Goal: Task Accomplishment & Management: Manage account settings

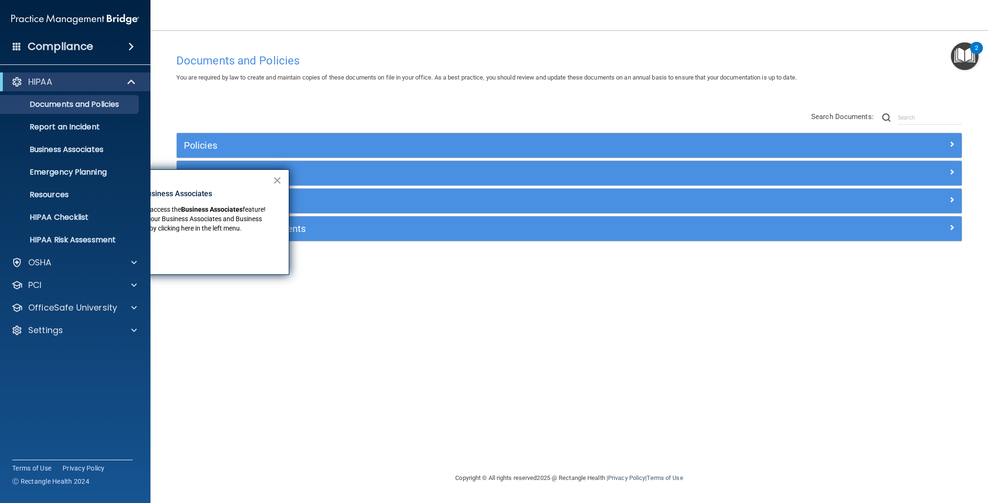
click at [91, 313] on div "OfficeSafe University" at bounding box center [75, 307] width 151 height 19
click at [83, 328] on div "Settings" at bounding box center [62, 330] width 117 height 11
click at [60, 428] on link "Sign Out" at bounding box center [65, 420] width 148 height 19
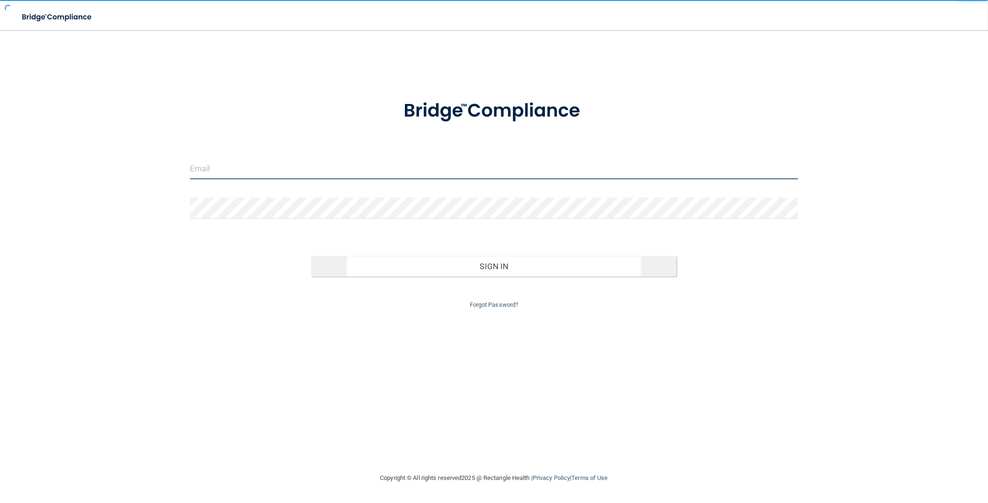
type input "[EMAIL_ADDRESS][DOMAIN_NAME]"
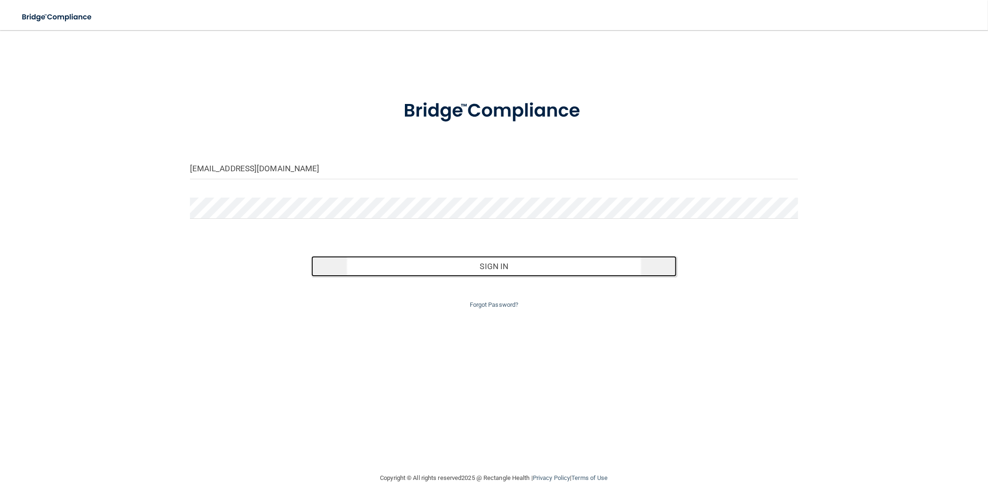
click at [557, 274] on button "Sign In" at bounding box center [493, 266] width 365 height 21
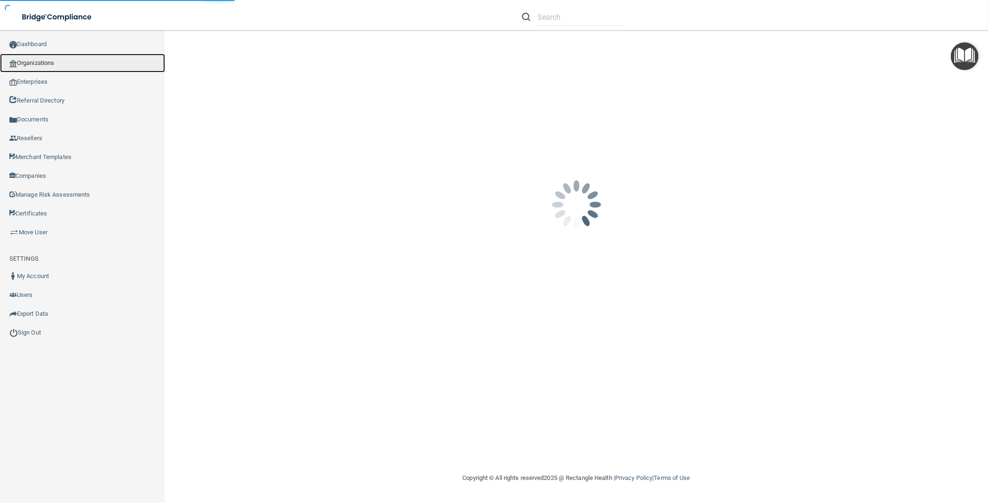
click at [77, 64] on link "Organizations" at bounding box center [82, 63] width 165 height 19
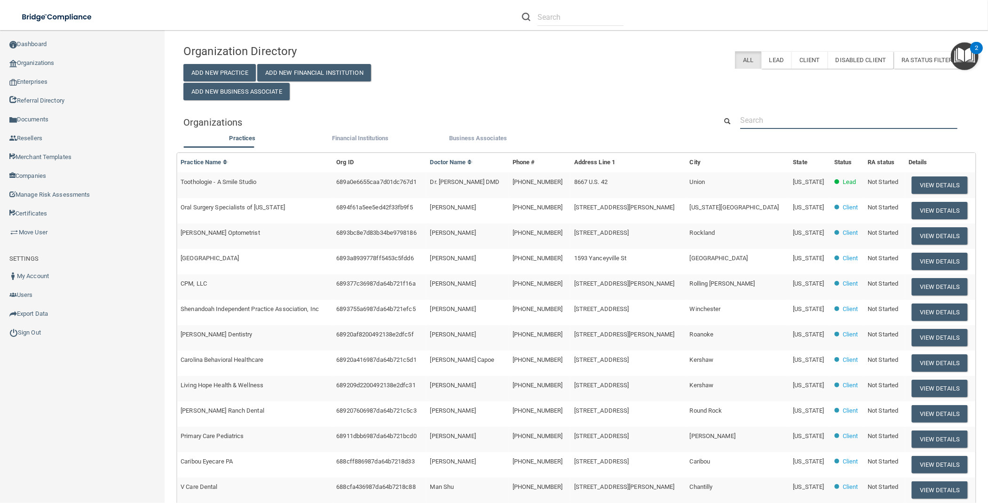
click at [790, 121] on input "text" at bounding box center [849, 120] width 217 height 17
paste input "Advanced Dental Professionals"
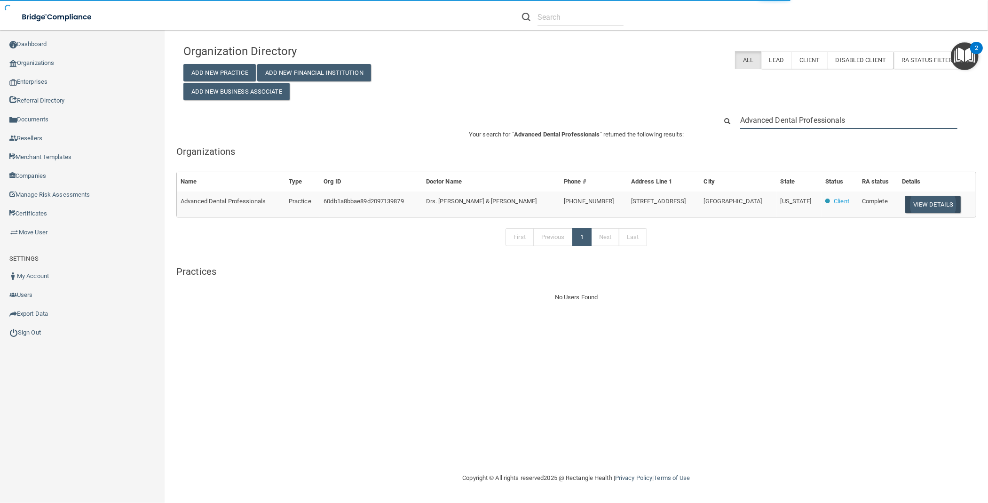
type input "Advanced Dental Professionals"
click at [930, 204] on button "View Details" at bounding box center [934, 204] width 56 height 17
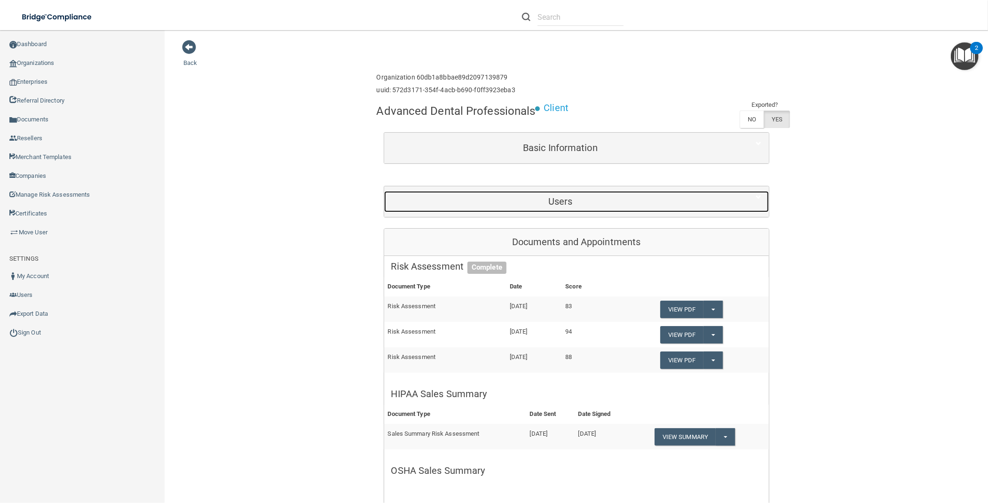
click at [624, 196] on div "Users" at bounding box center [560, 201] width 353 height 21
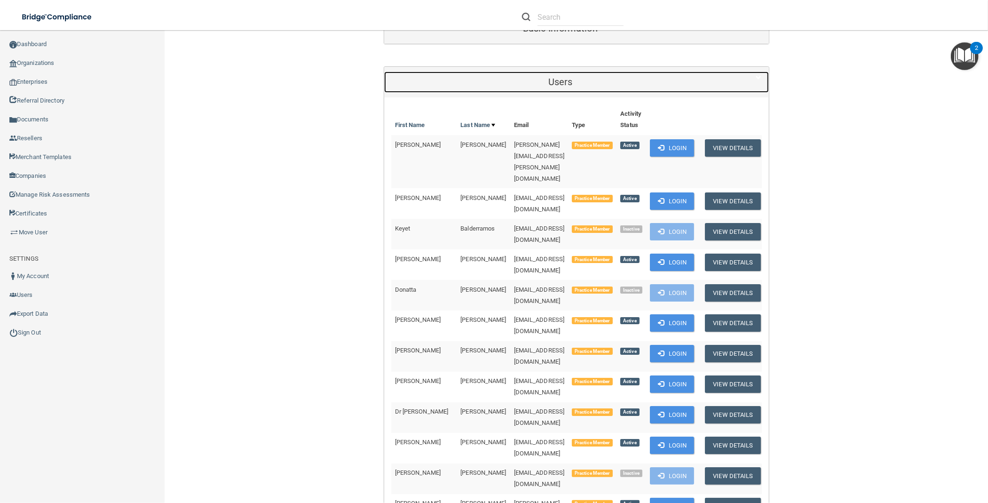
scroll to position [125, 0]
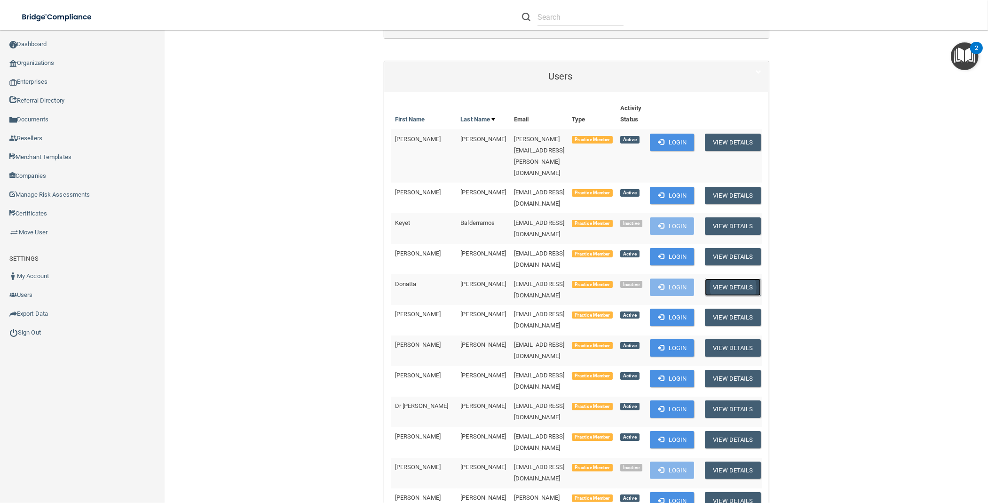
click at [730, 279] on button "View Details" at bounding box center [733, 287] width 56 height 17
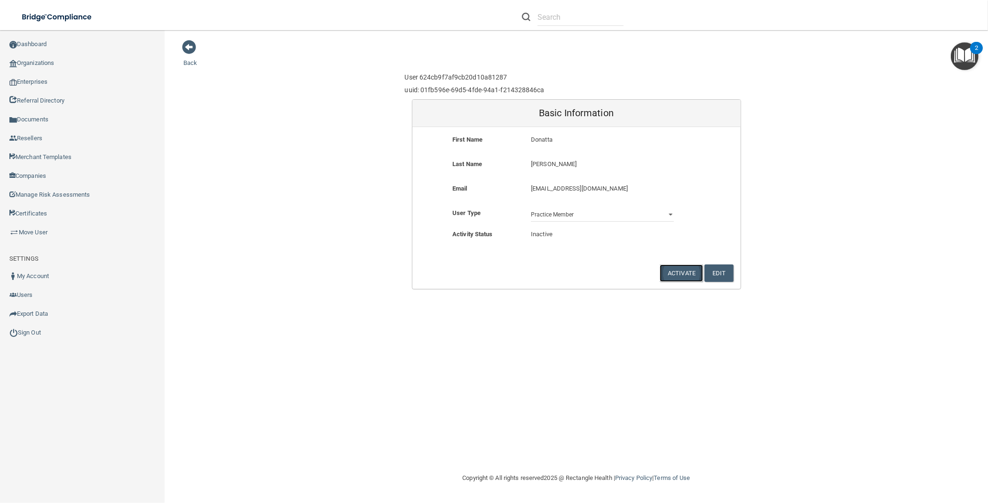
click at [684, 273] on button "Activate" at bounding box center [681, 272] width 43 height 17
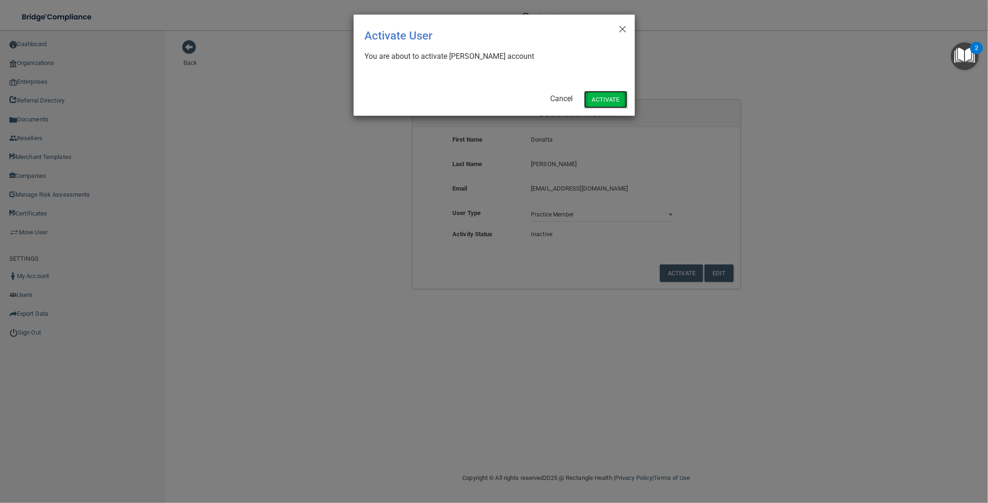
click at [610, 100] on button "Activate" at bounding box center [605, 99] width 43 height 17
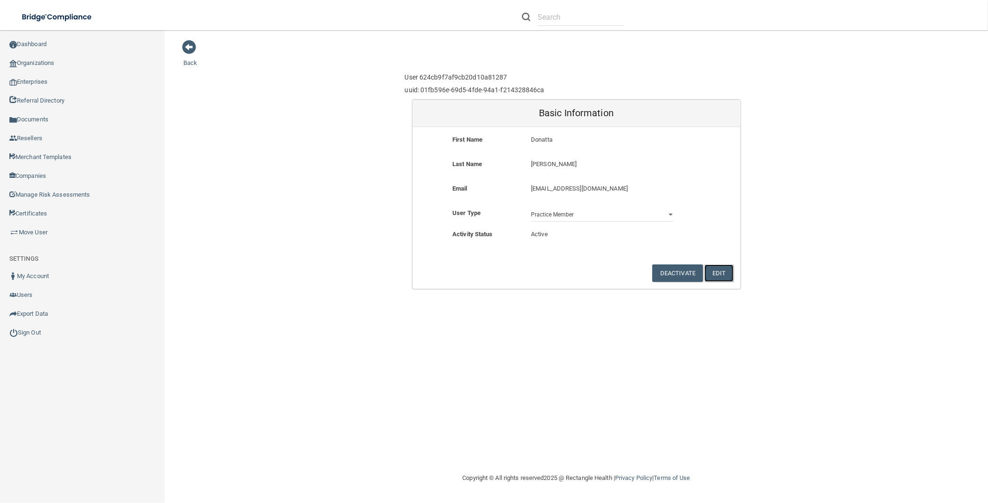
click at [724, 273] on button "Edit" at bounding box center [719, 272] width 29 height 17
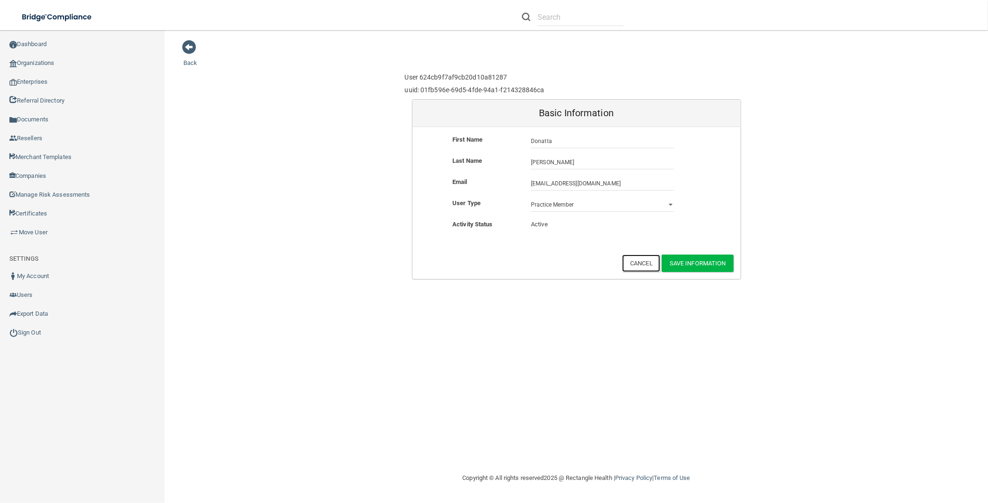
click at [644, 264] on button "Cancel" at bounding box center [641, 263] width 38 height 17
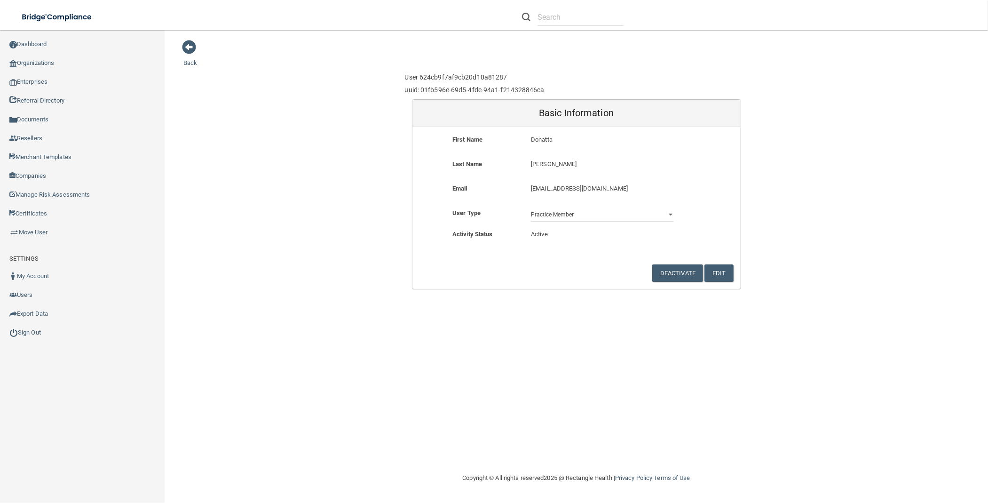
click at [182, 61] on main "Back User 624cb9f7af9cb20d10a81287 uuid: 01fb596e-69d5-4fde-94a1-f214328846ca B…" at bounding box center [577, 266] width 824 height 473
click at [191, 64] on link "Back" at bounding box center [190, 57] width 14 height 18
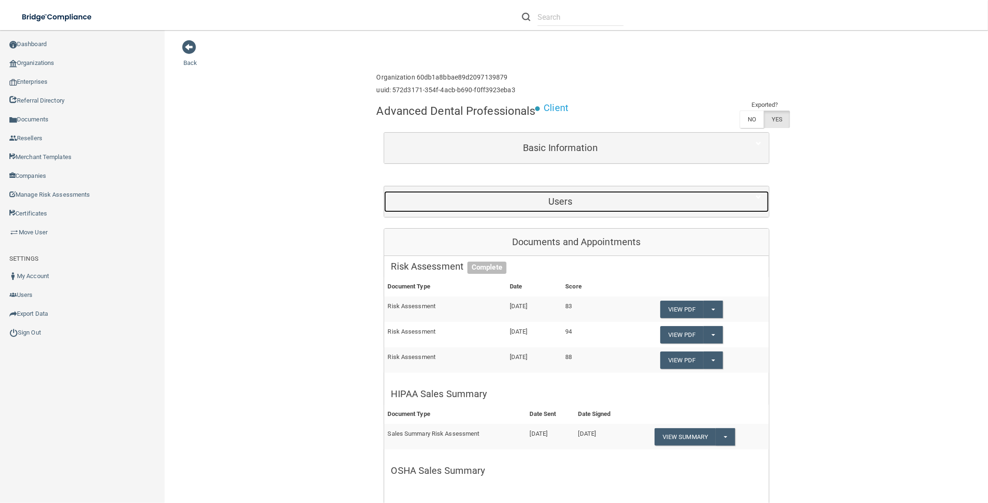
click at [631, 211] on div "Users" at bounding box center [560, 201] width 353 height 21
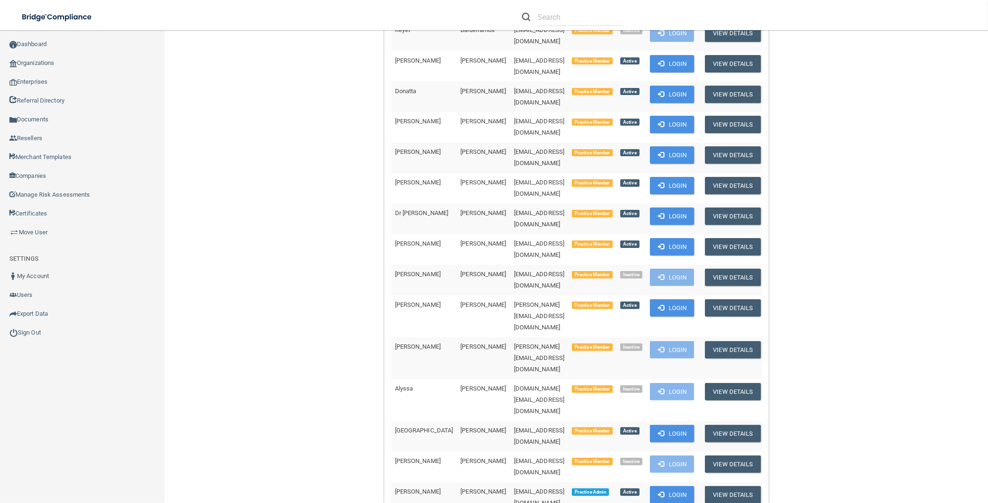
scroll to position [439, 0]
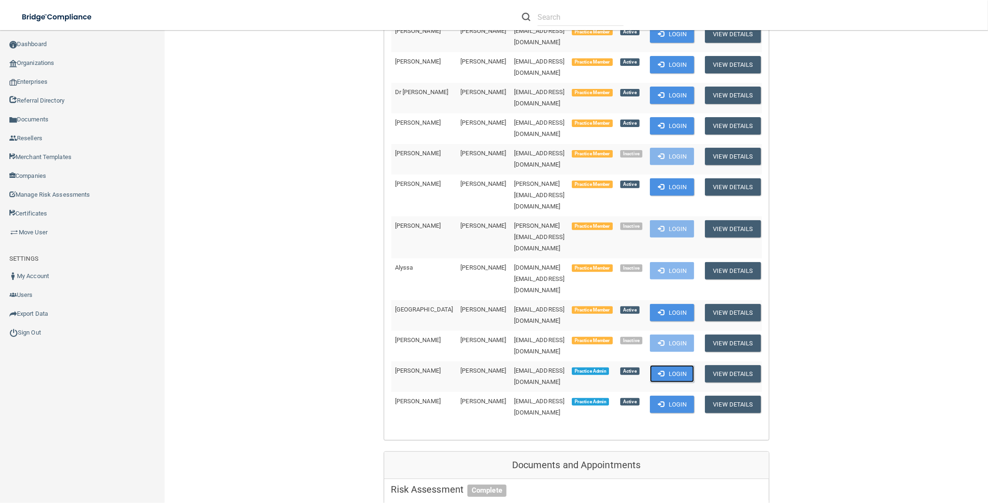
click at [686, 365] on button "Login" at bounding box center [672, 373] width 45 height 17
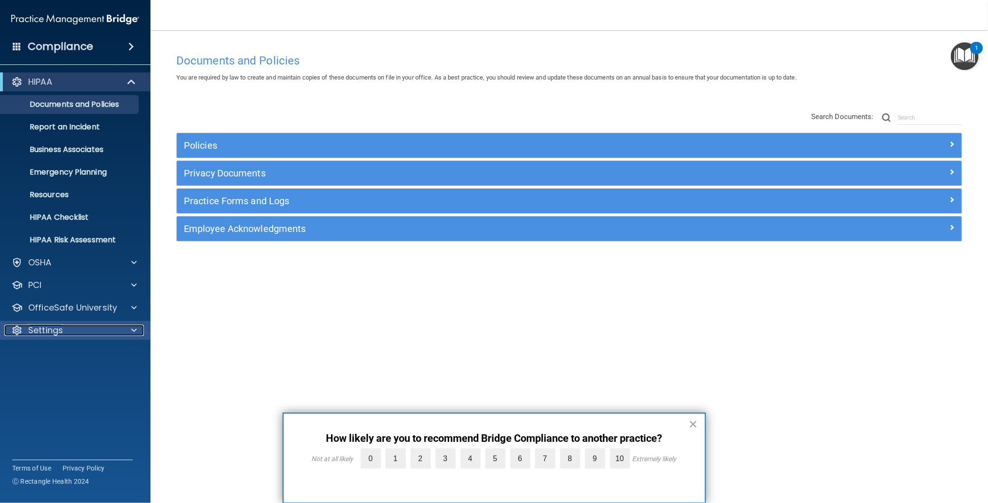
click at [101, 328] on div "Settings" at bounding box center [62, 330] width 117 height 11
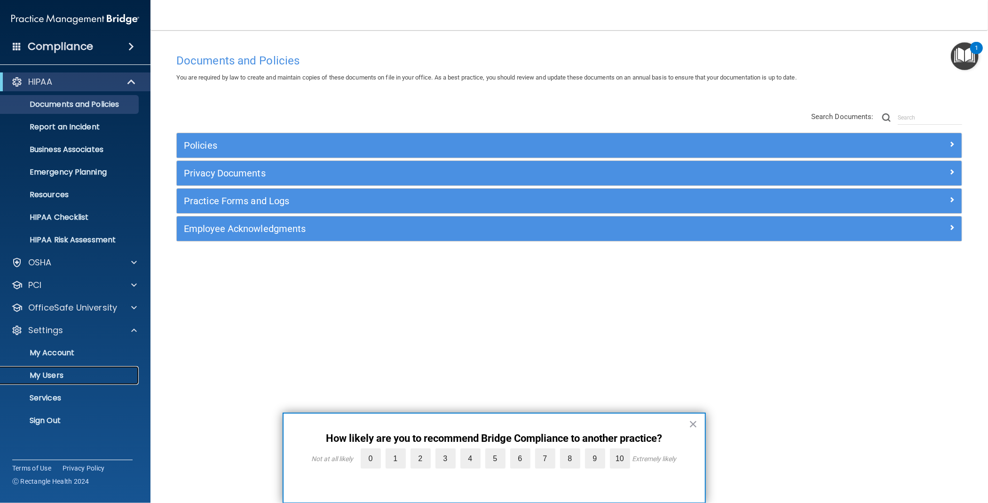
click at [68, 378] on p "My Users" at bounding box center [70, 375] width 128 height 9
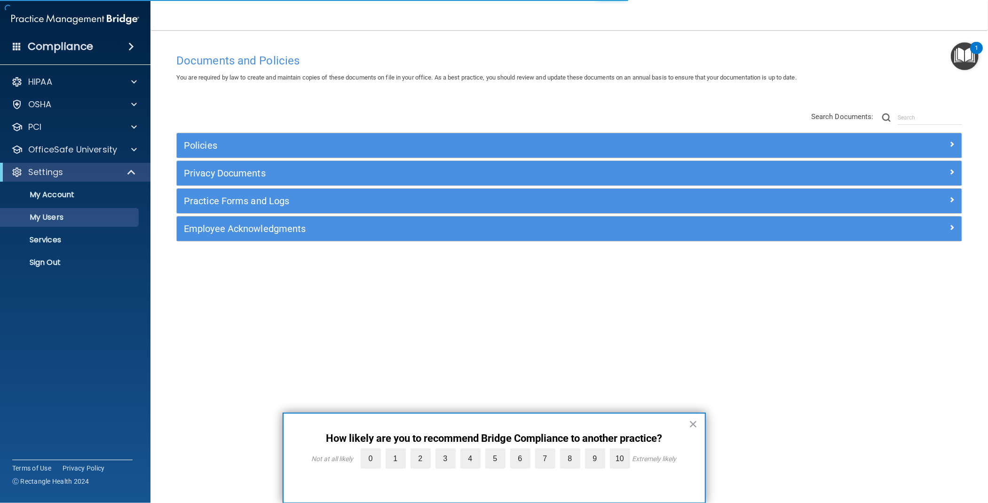
select select "20"
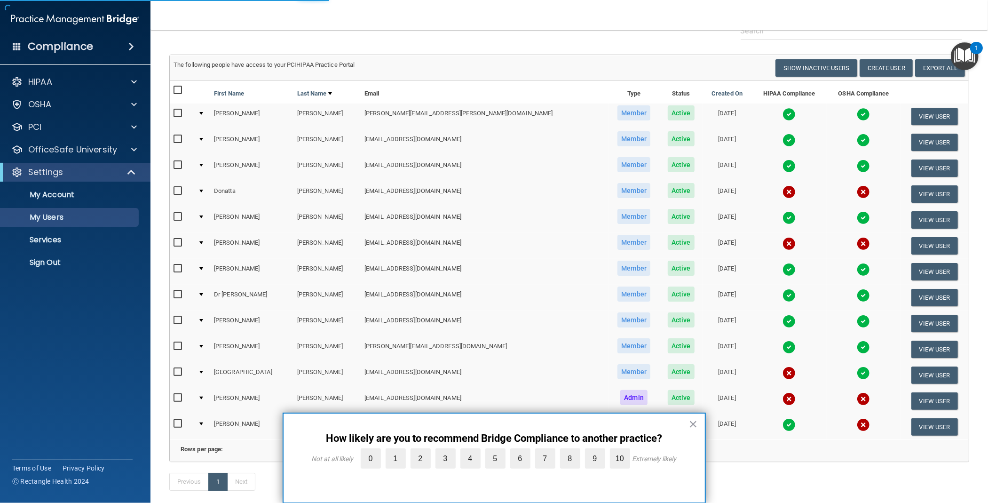
scroll to position [63, 0]
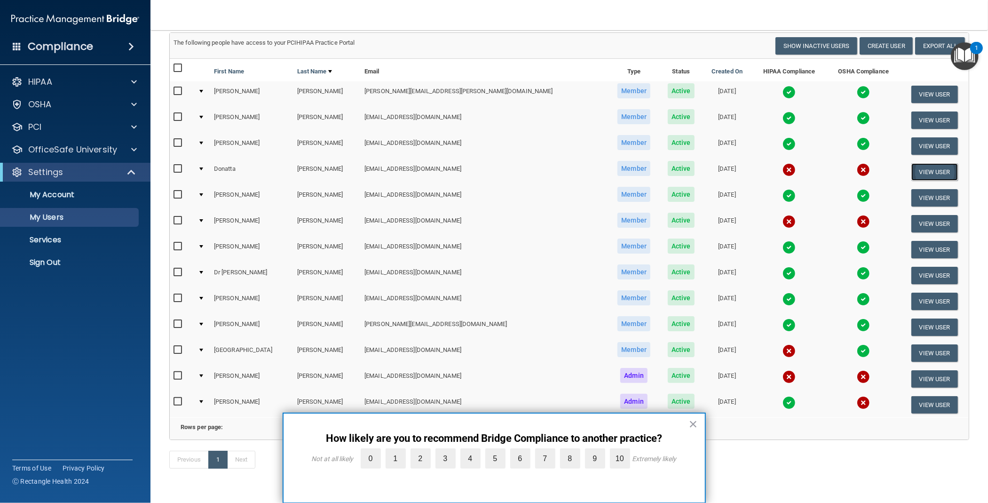
click at [915, 172] on button "View User" at bounding box center [935, 171] width 47 height 17
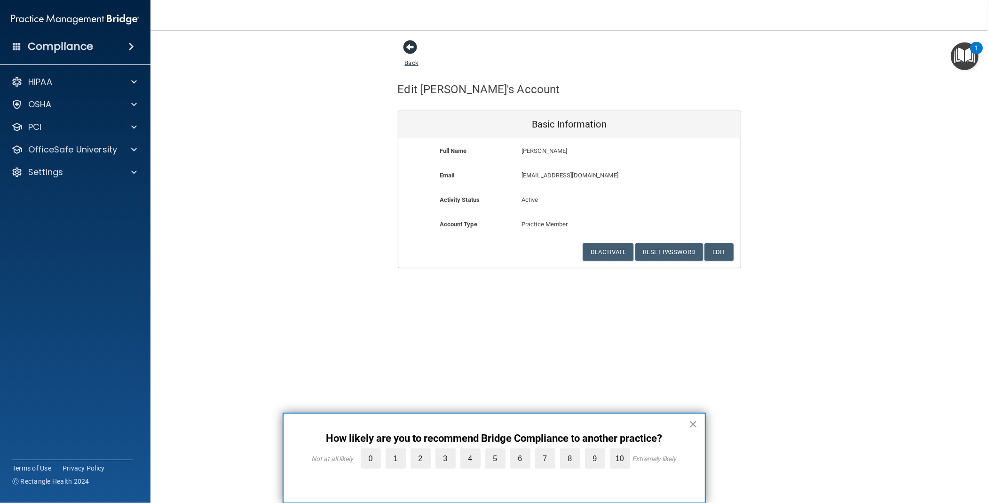
click at [412, 63] on link "Back" at bounding box center [412, 57] width 14 height 18
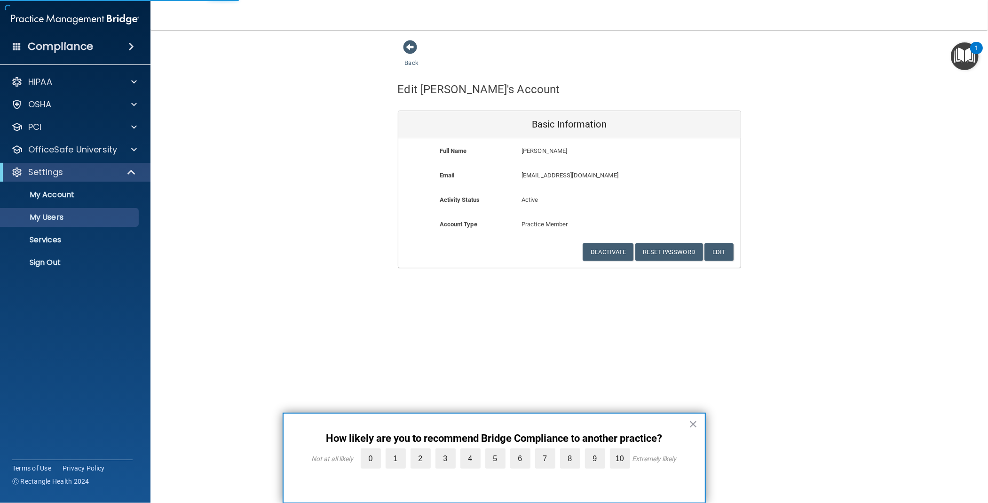
select select "20"
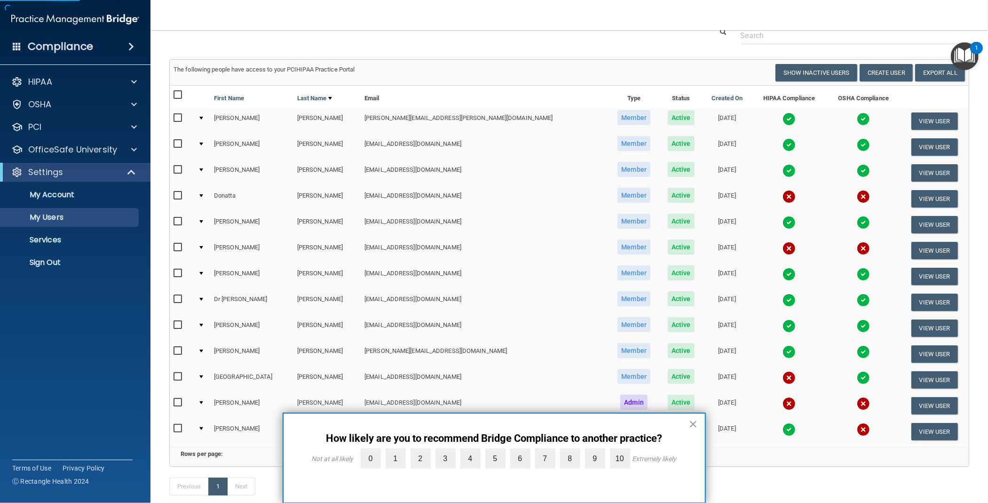
scroll to position [63, 0]
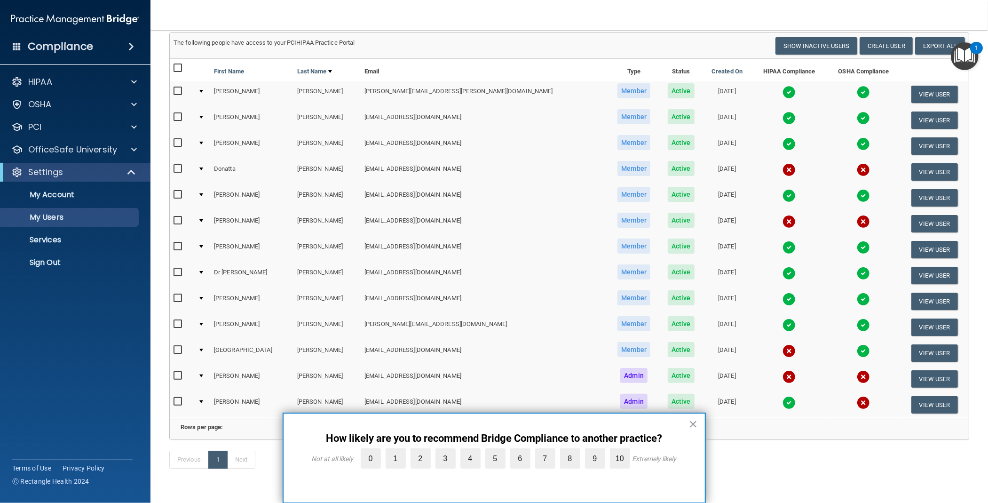
click at [430, 162] on td "[EMAIL_ADDRESS][DOMAIN_NAME]" at bounding box center [485, 172] width 248 height 26
drag, startPoint x: 413, startPoint y: 167, endPoint x: 347, endPoint y: 168, distance: 66.4
click at [361, 168] on td "[EMAIL_ADDRESS][DOMAIN_NAME]" at bounding box center [485, 172] width 248 height 26
copy td "[EMAIL_ADDRESS][DOMAIN_NAME]"
click at [921, 171] on button "View User" at bounding box center [935, 171] width 47 height 17
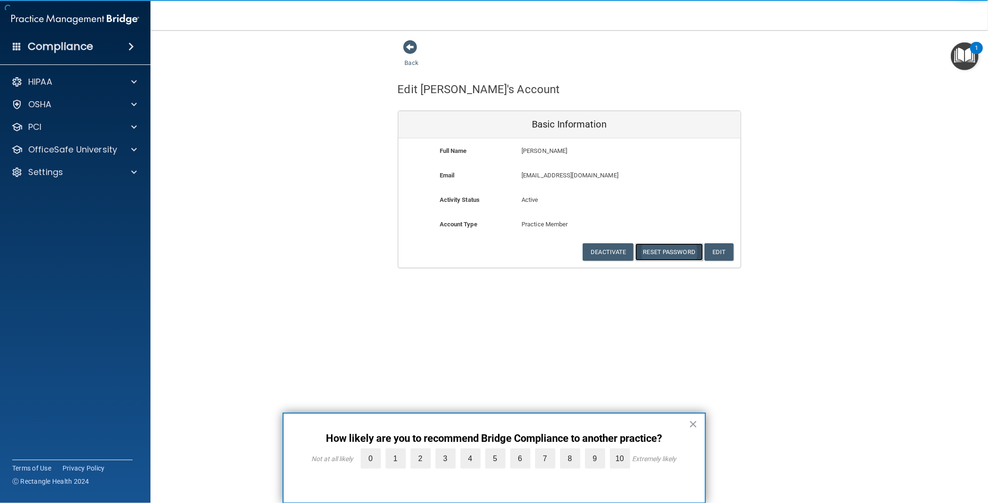
click at [668, 249] on button "Reset Password" at bounding box center [670, 251] width 68 height 17
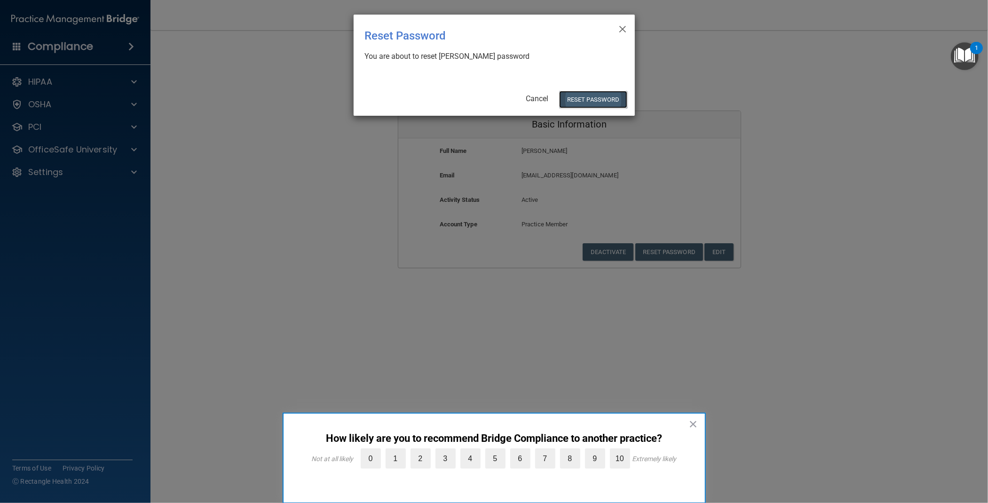
click at [587, 100] on button "Reset Password" at bounding box center [593, 99] width 68 height 17
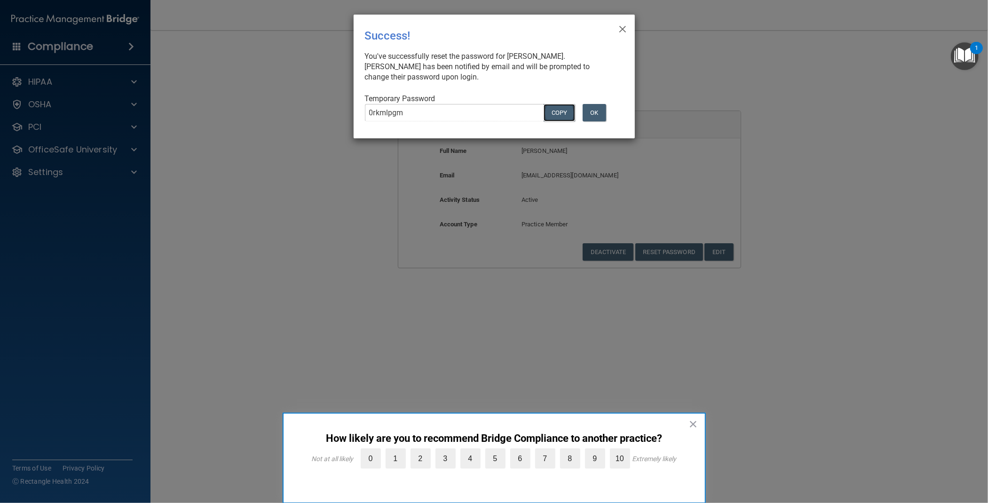
click at [566, 113] on button "COPY" at bounding box center [559, 112] width 31 height 17
click at [602, 110] on button "OK" at bounding box center [595, 112] width 24 height 17
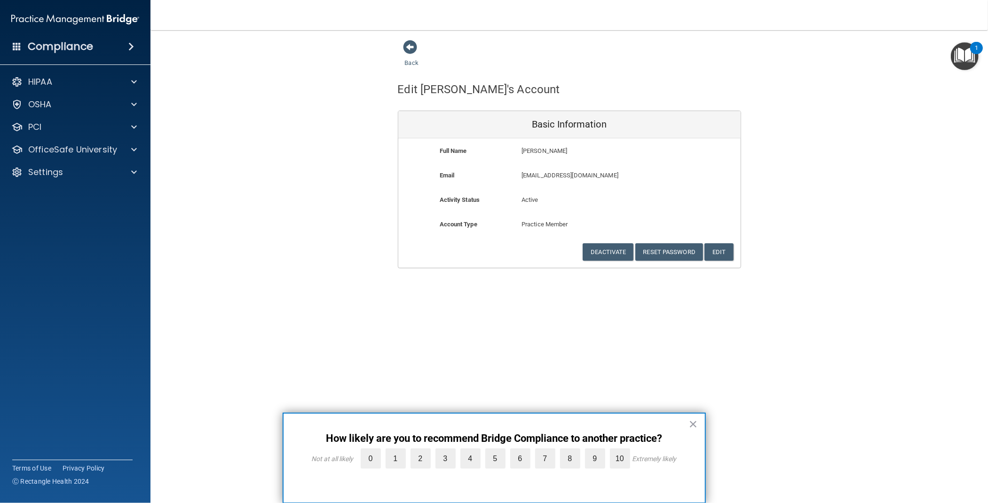
click at [379, 206] on div "Back Edit Donatta's Account Basic Information Full Name Donatta Hansen Donatta …" at bounding box center [569, 154] width 800 height 229
click at [311, 80] on div "Back Edit Donatta's Account Basic Information Full Name Donatta Hansen Donatta …" at bounding box center [569, 154] width 800 height 229
